Goal: Task Accomplishment & Management: Manage account settings

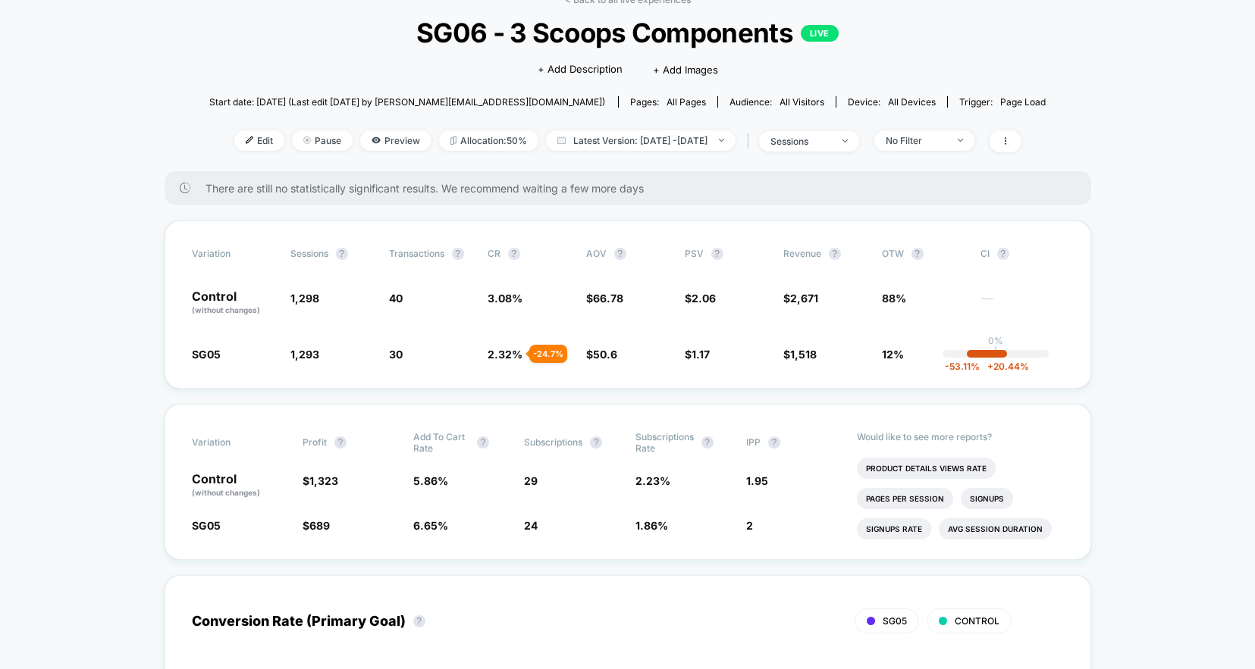
scroll to position [64, 0]
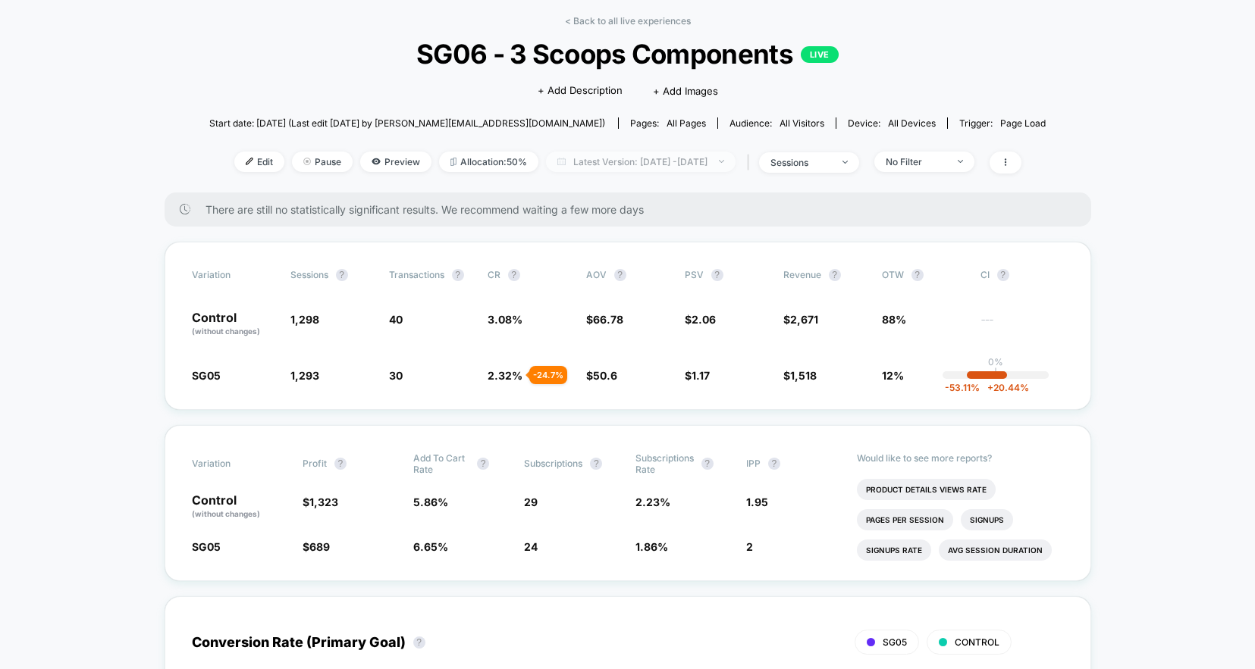
click at [574, 168] on span "Latest Version: [DATE] - [DATE]" at bounding box center [641, 162] width 190 height 20
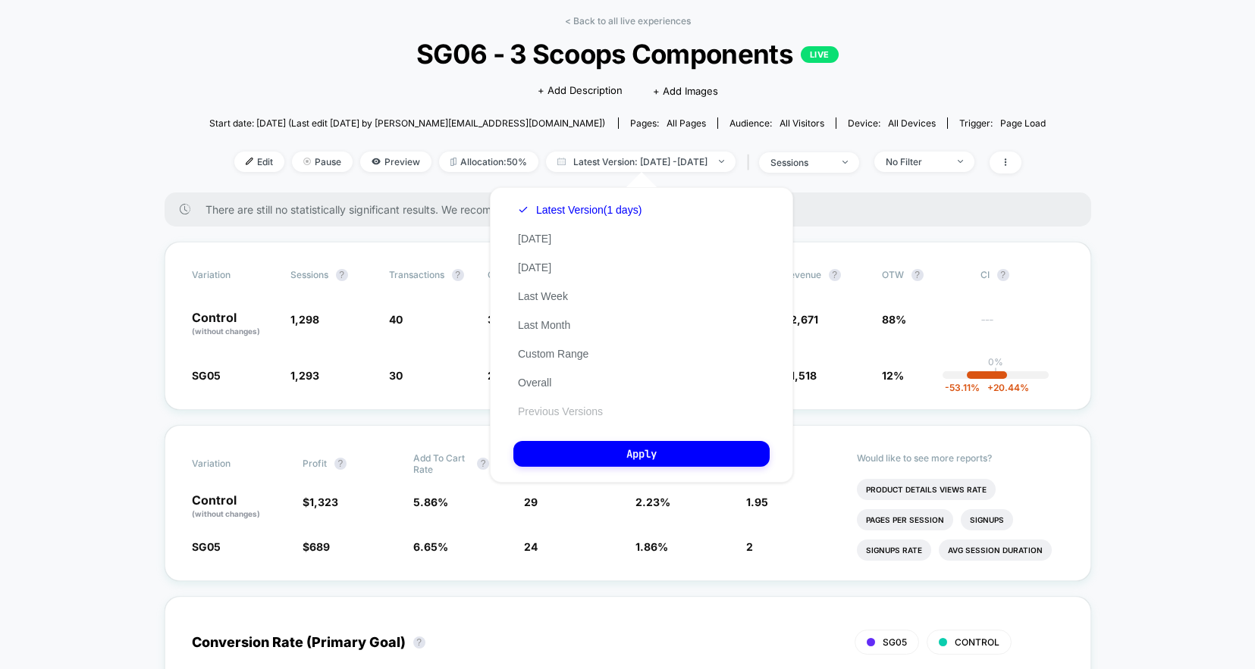
click at [528, 410] on button "Previous Versions" at bounding box center [560, 412] width 94 height 14
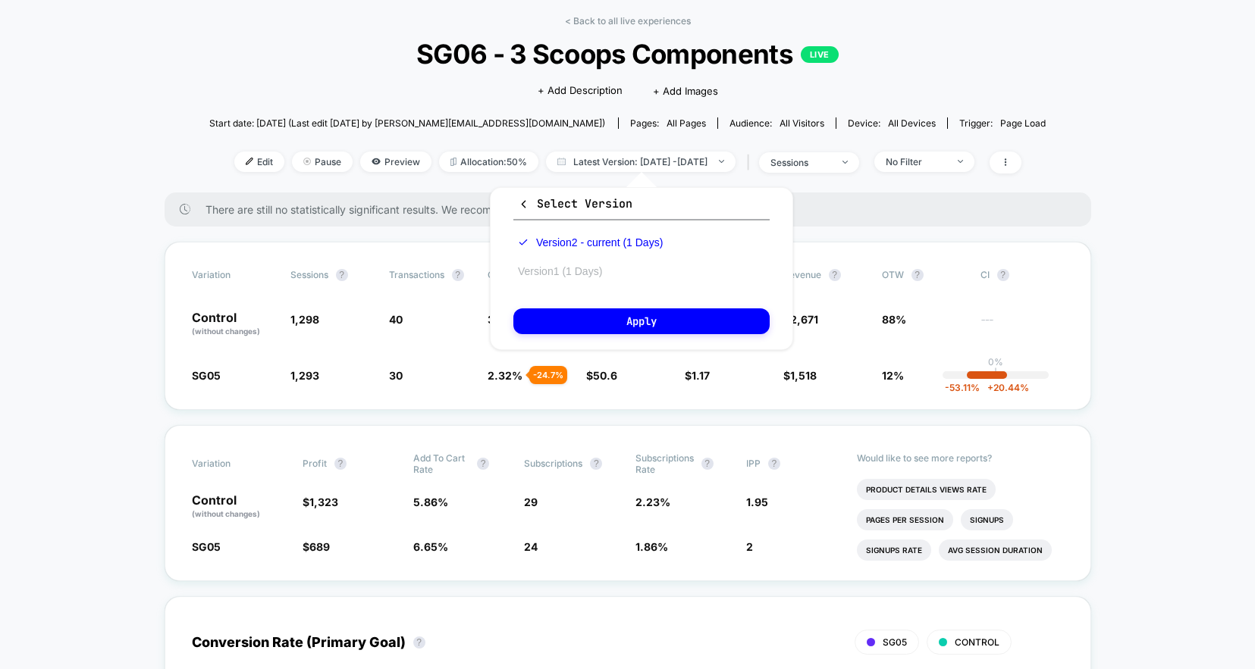
click at [589, 274] on button "Version 1 (1 Days)" at bounding box center [559, 272] width 93 height 14
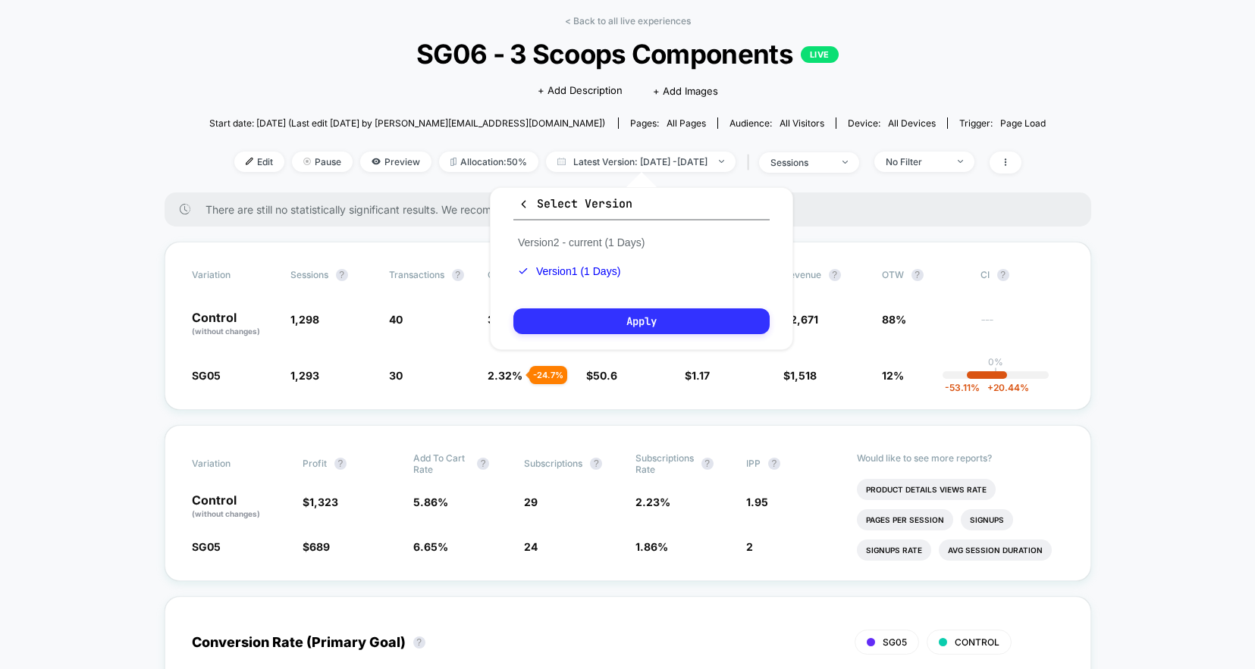
click at [593, 324] on button "Apply" at bounding box center [641, 322] width 256 height 26
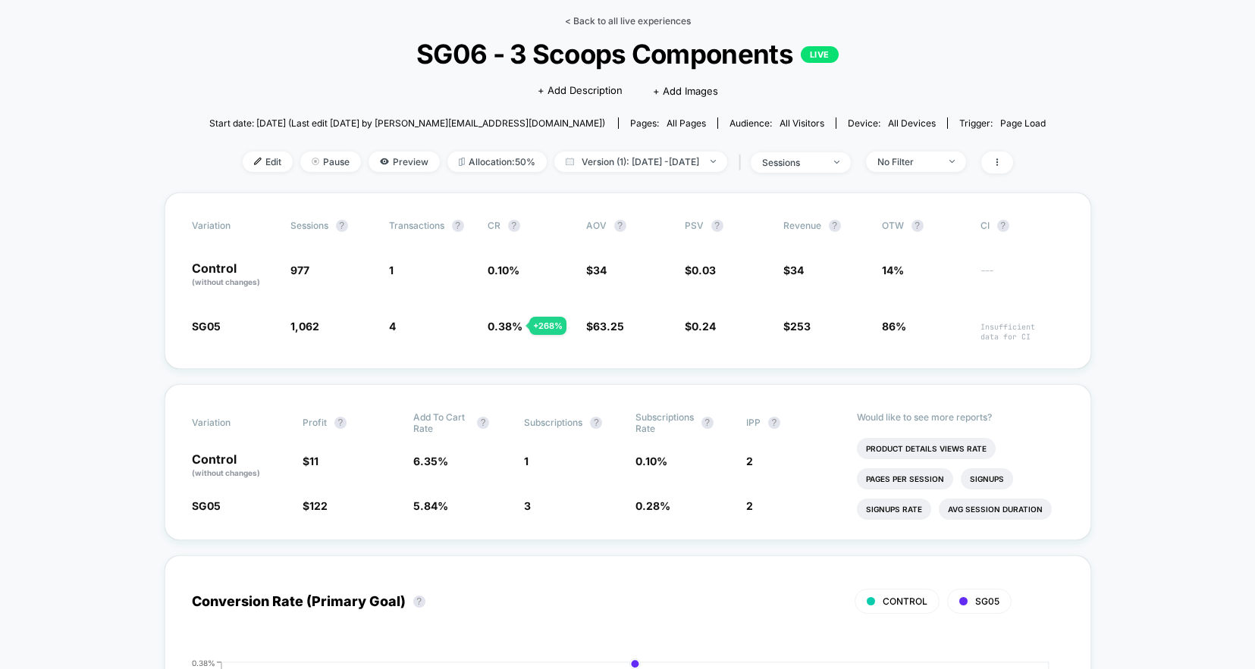
click at [637, 20] on link "< Back to all live experiences" at bounding box center [628, 20] width 126 height 11
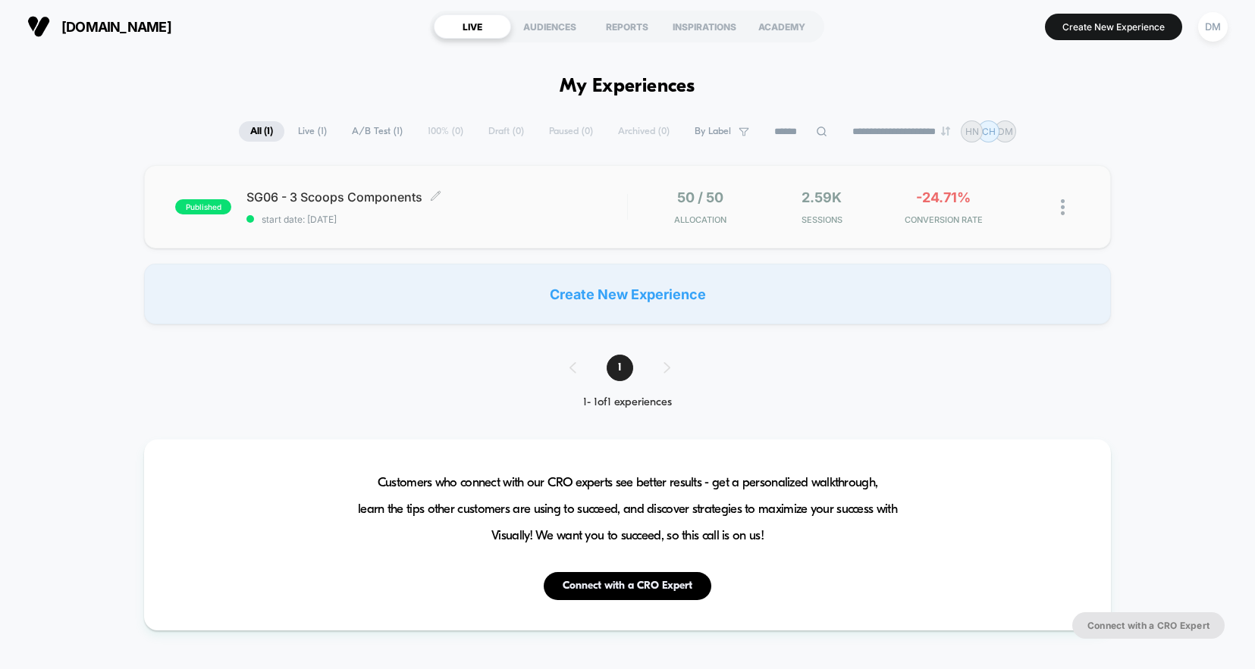
click at [557, 209] on div "SG06 - 3 Scoops Components Click to edit experience details Click to edit exper…" at bounding box center [436, 208] width 380 height 36
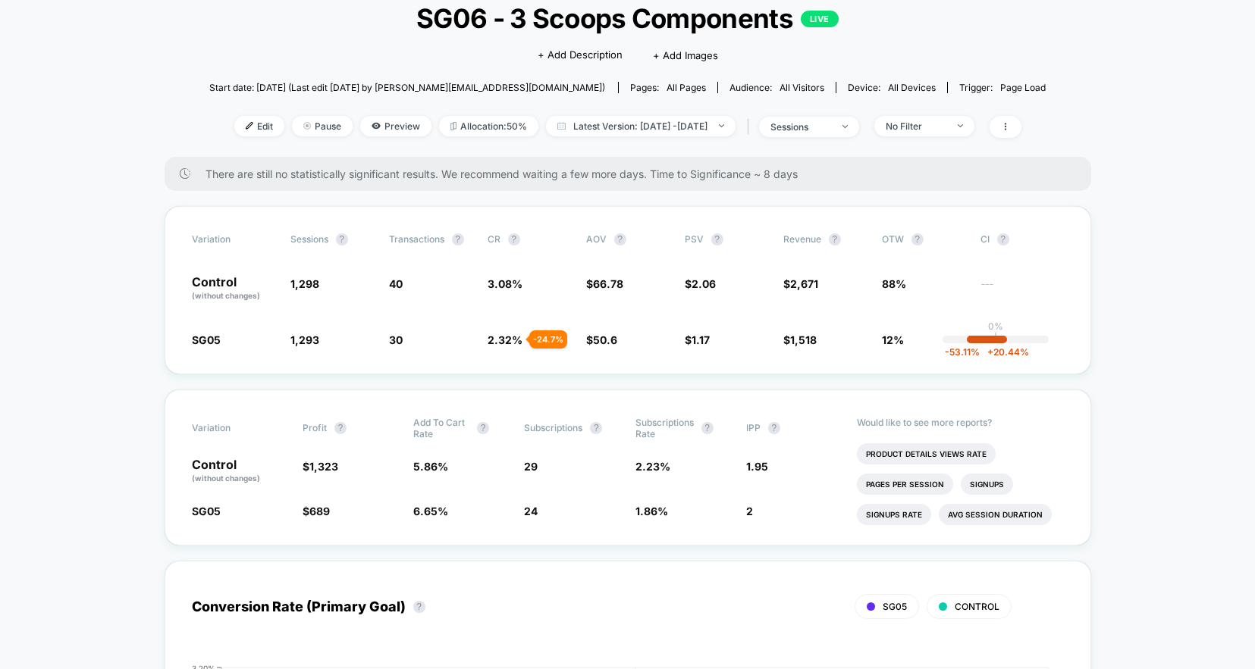
scroll to position [98, 0]
click at [831, 127] on div "sessions" at bounding box center [800, 128] width 61 height 11
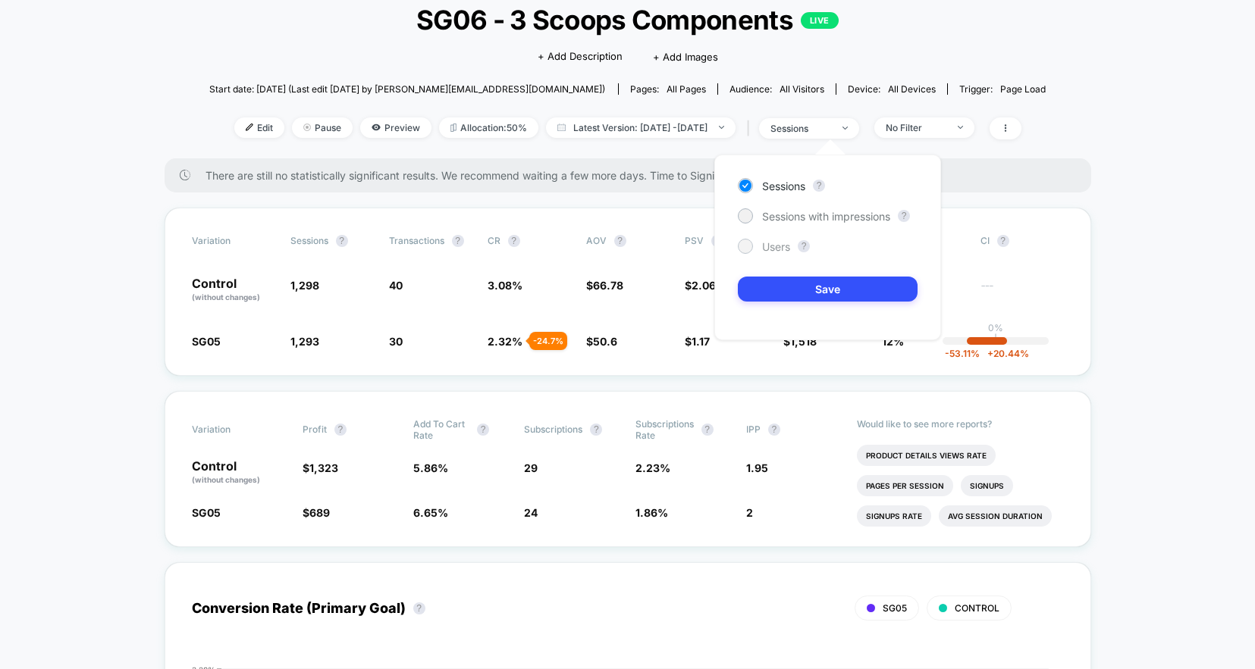
click at [774, 242] on span "Users" at bounding box center [776, 246] width 28 height 13
click at [777, 289] on button "Save" at bounding box center [828, 289] width 180 height 25
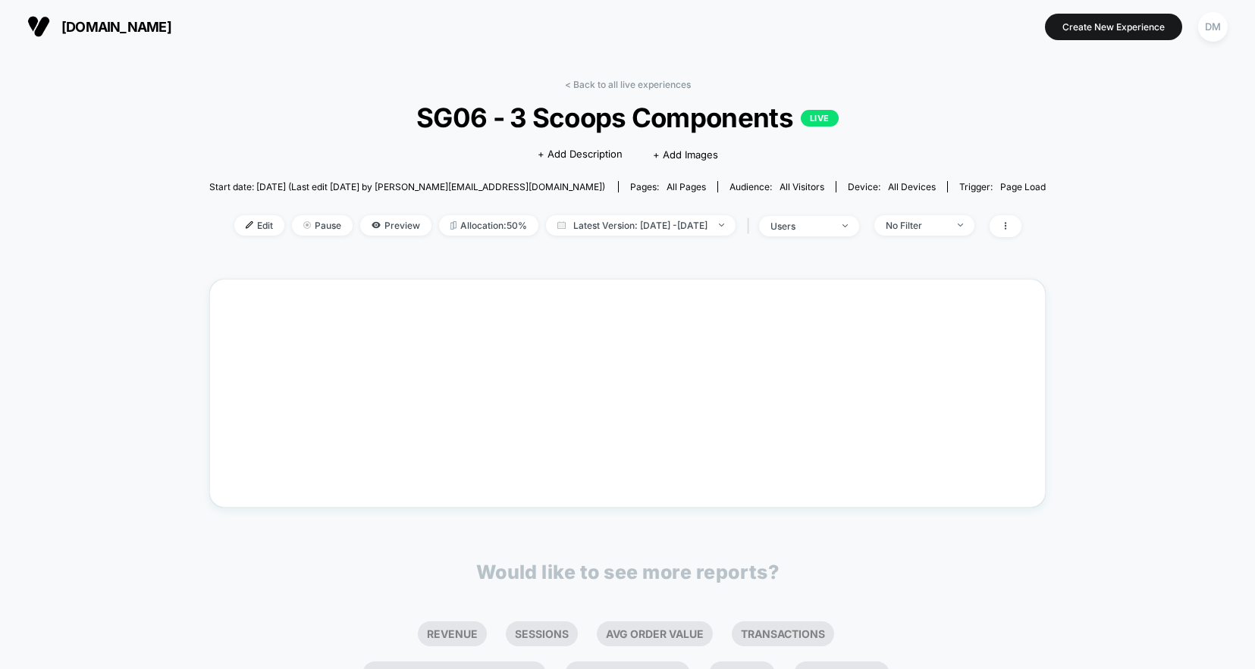
click at [425, 190] on span "Start date: [DATE] (Last edit [DATE] by [PERSON_NAME][EMAIL_ADDRESS][DOMAIN_NAM…" at bounding box center [407, 186] width 396 height 11
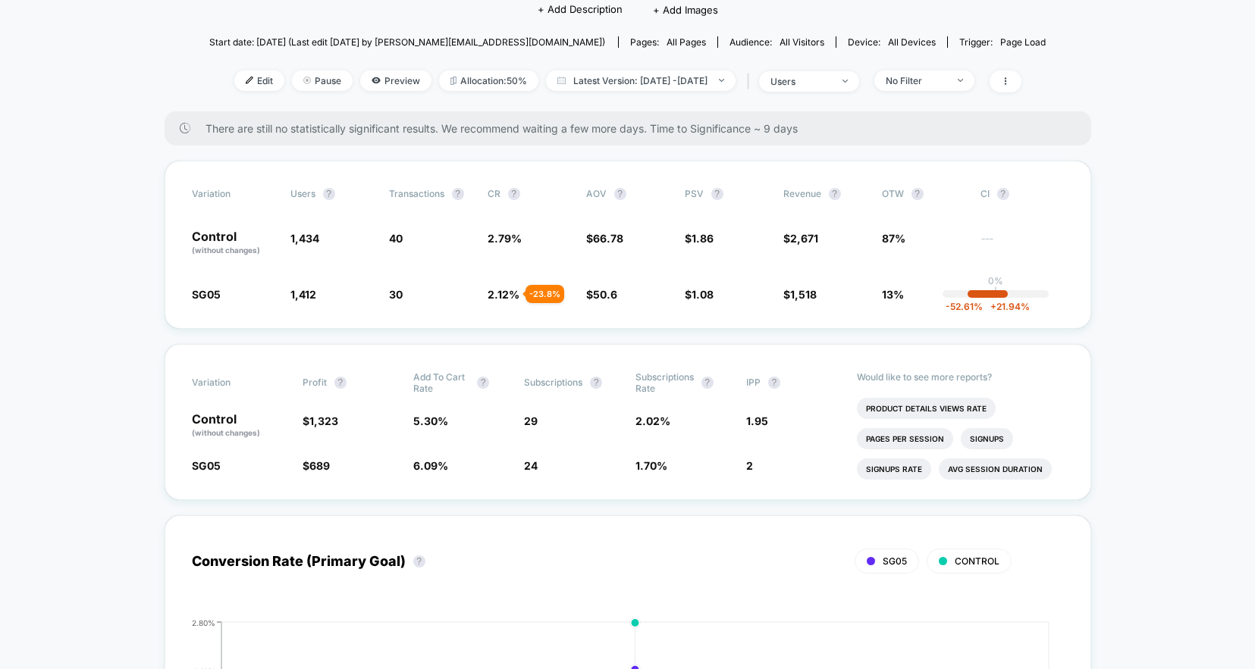
scroll to position [120, 0]
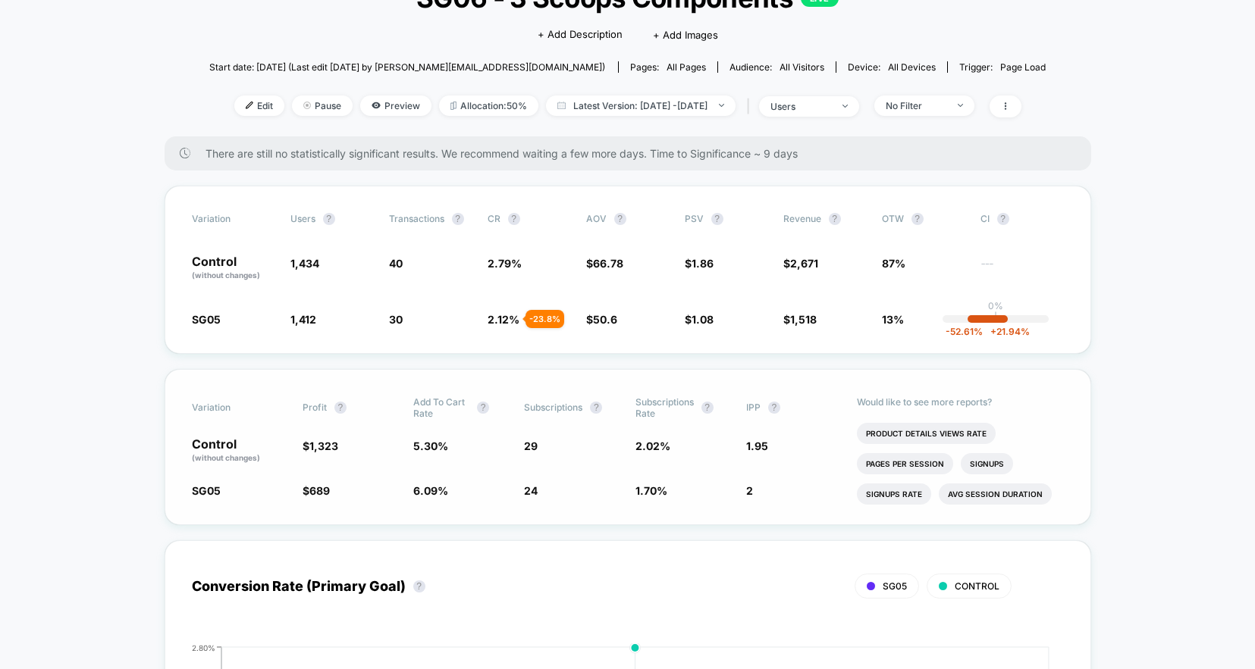
click at [758, 450] on span "1.95" at bounding box center [757, 446] width 22 height 13
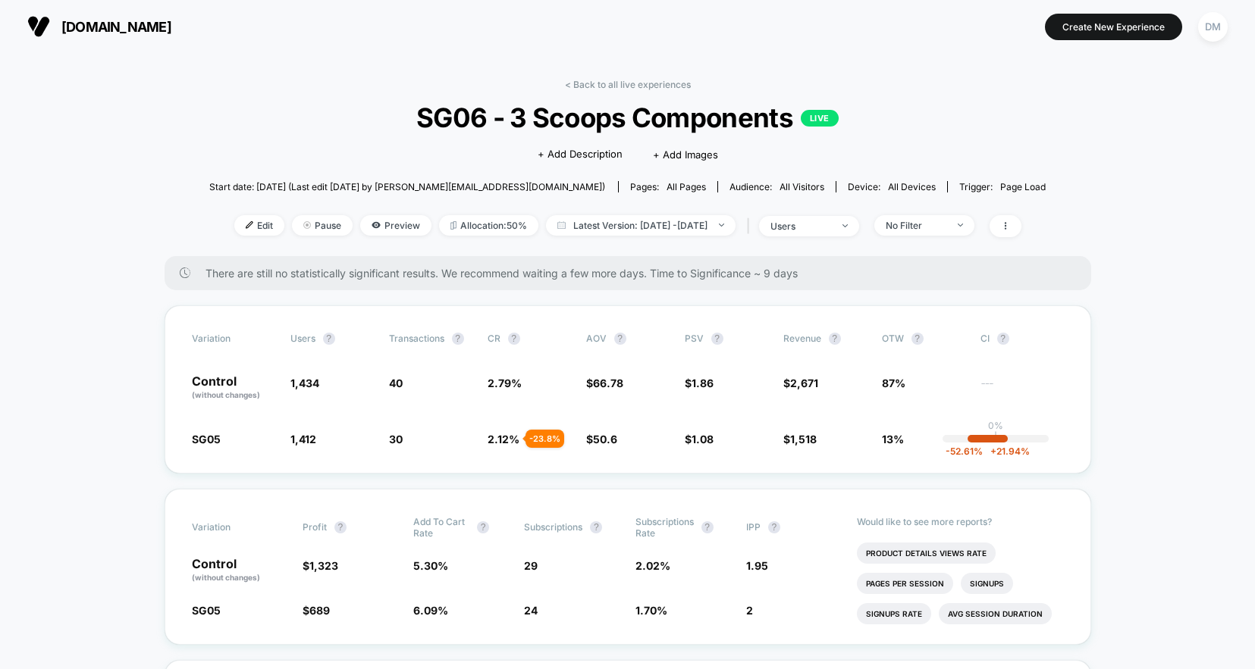
scroll to position [17, 0]
